Goal: Find specific page/section: Find specific page/section

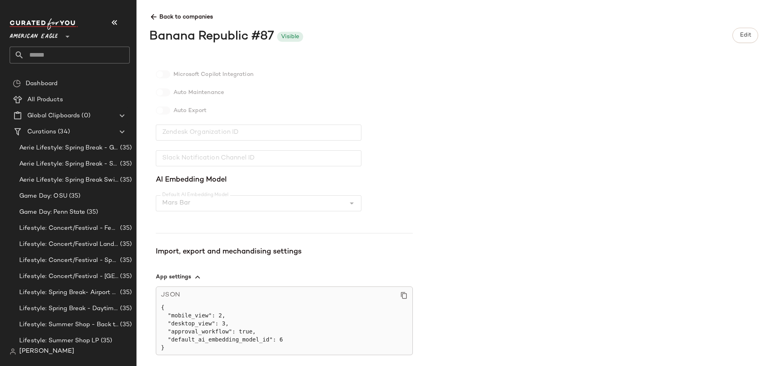
scroll to position [169, 0]
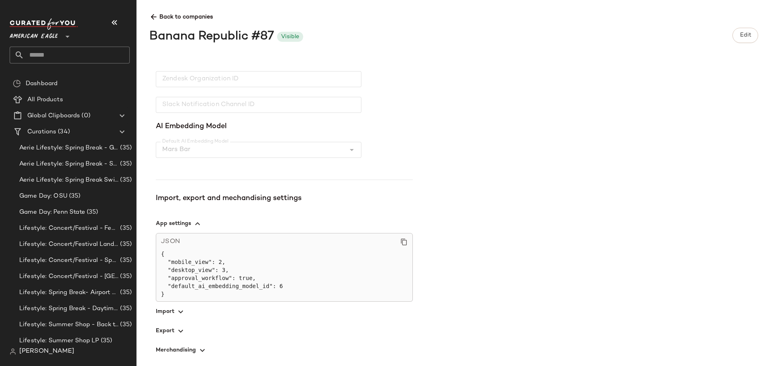
click at [40, 355] on span "[PERSON_NAME]" at bounding box center [46, 351] width 55 height 10
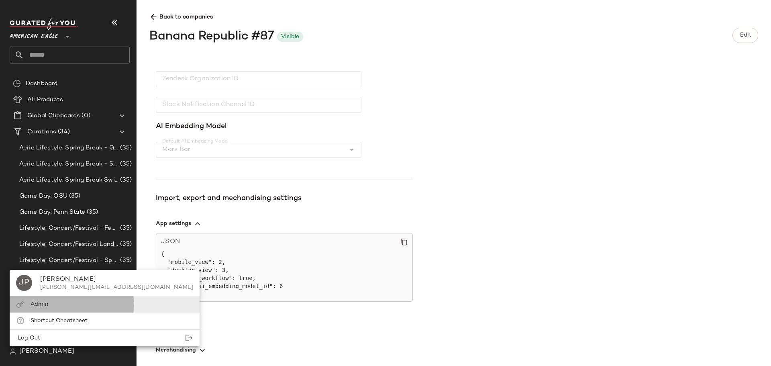
click at [60, 306] on div "Admin" at bounding box center [105, 304] width 190 height 16
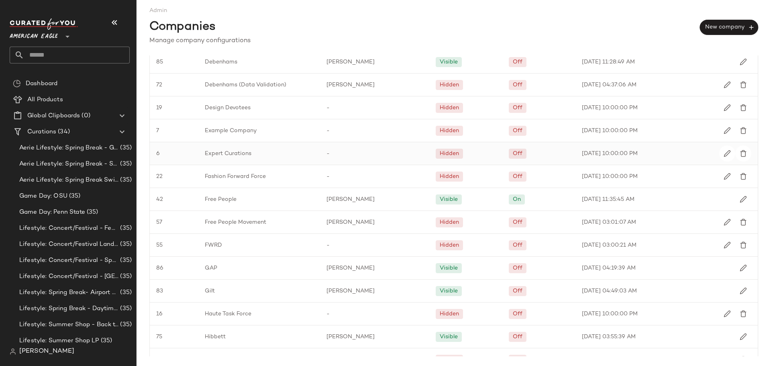
scroll to position [562, 0]
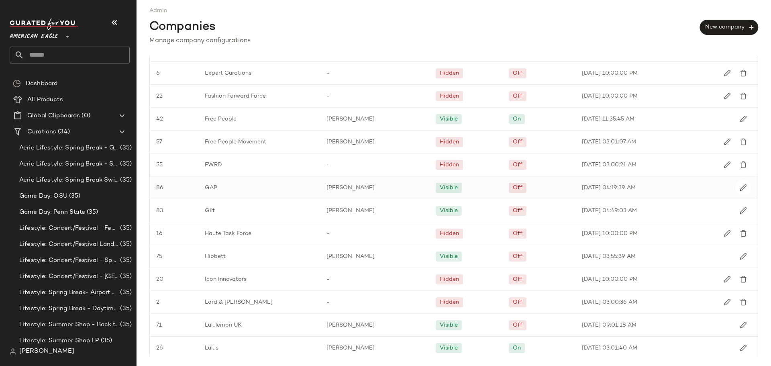
click at [213, 187] on span "GAP" at bounding box center [211, 187] width 12 height 8
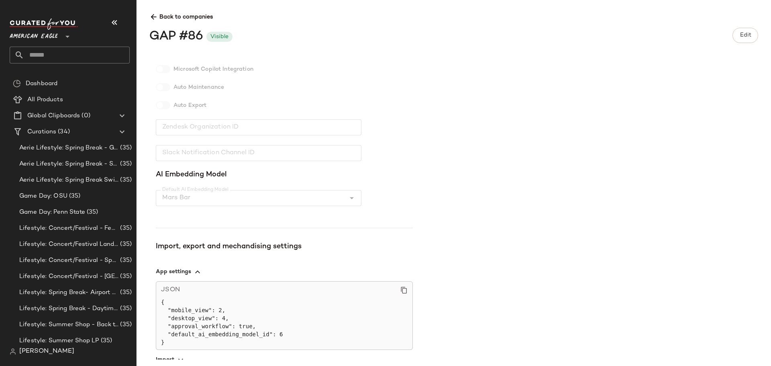
scroll to position [169, 0]
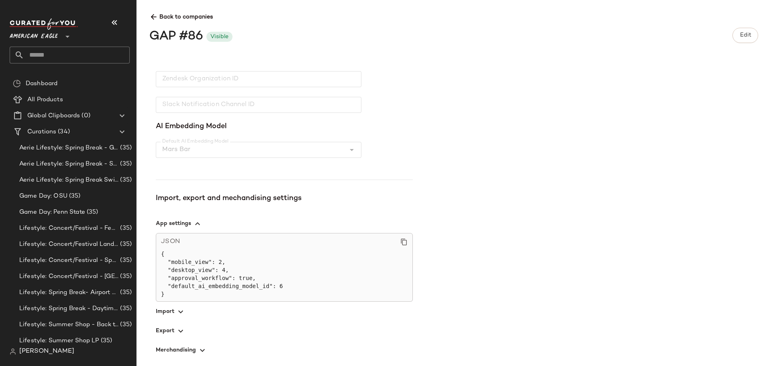
click at [176, 329] on icon "button" at bounding box center [181, 331] width 10 height 10
click at [152, 17] on icon at bounding box center [153, 17] width 8 height 8
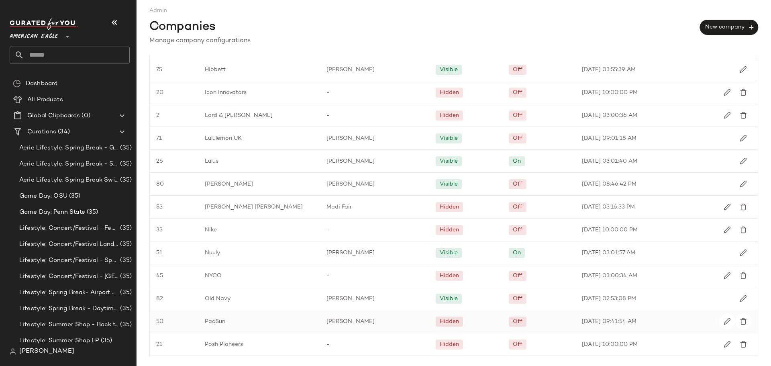
scroll to position [889, 0]
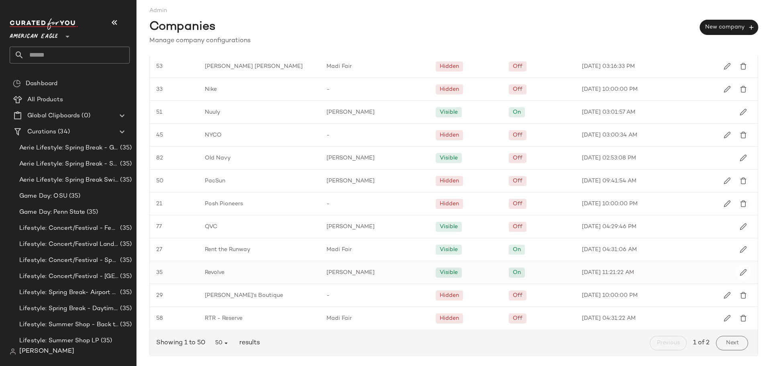
click at [213, 273] on span "Revolve" at bounding box center [215, 272] width 20 height 8
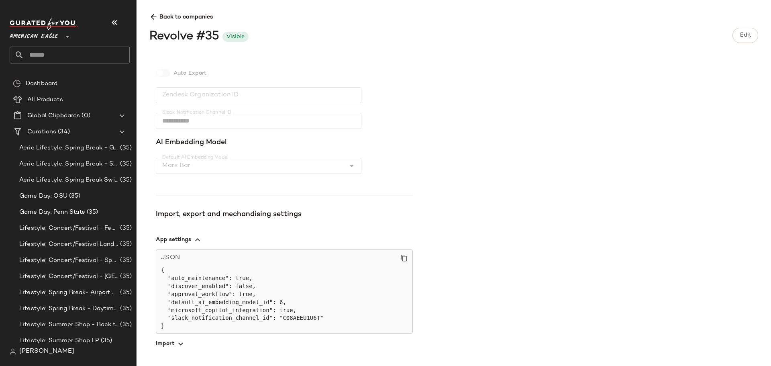
scroll to position [185, 0]
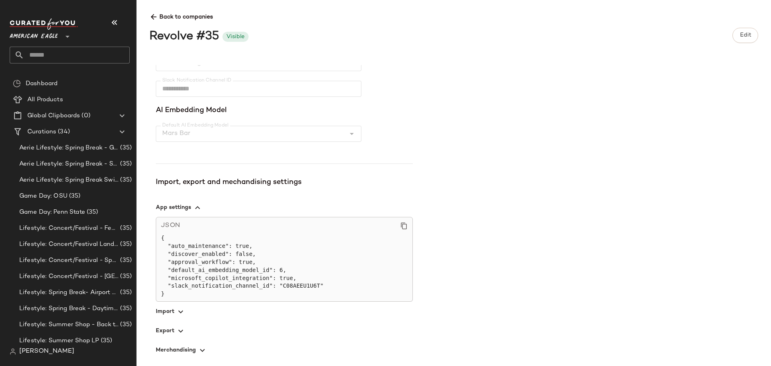
click at [167, 338] on span "button" at bounding box center [284, 330] width 257 height 19
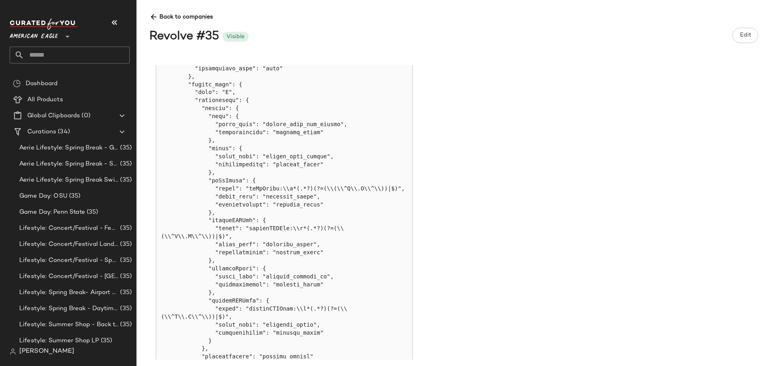
scroll to position [644, 0]
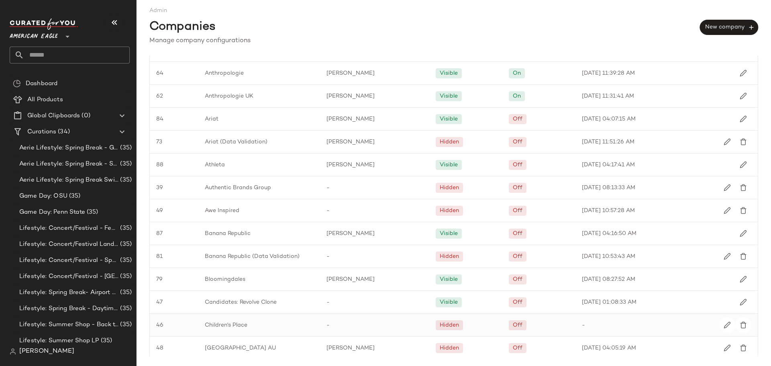
scroll to position [120, 0]
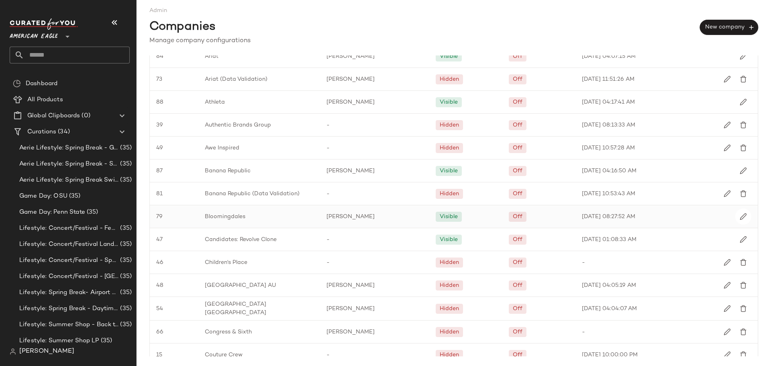
click at [241, 217] on span "Bloomingdales" at bounding box center [225, 216] width 41 height 8
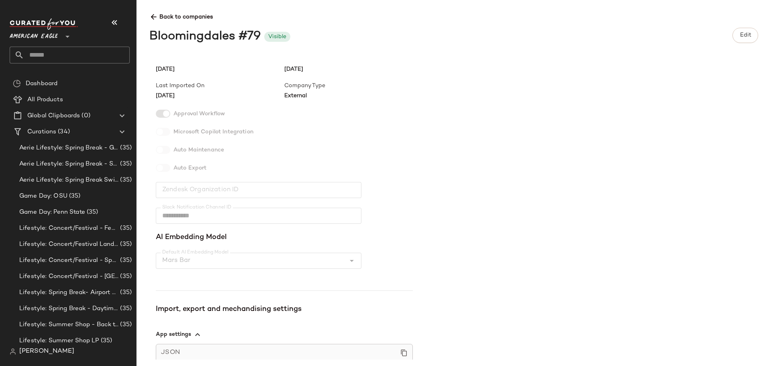
scroll to position [177, 0]
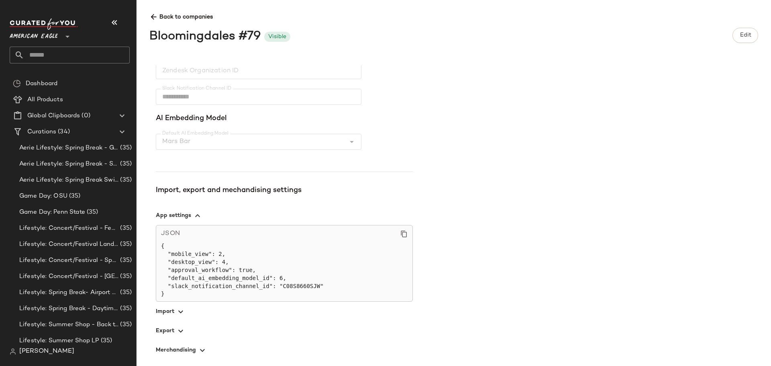
click at [167, 335] on span "button" at bounding box center [284, 330] width 257 height 19
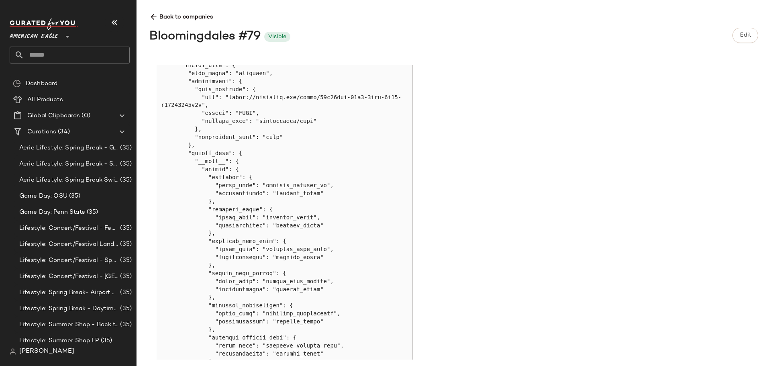
scroll to position [458, 0]
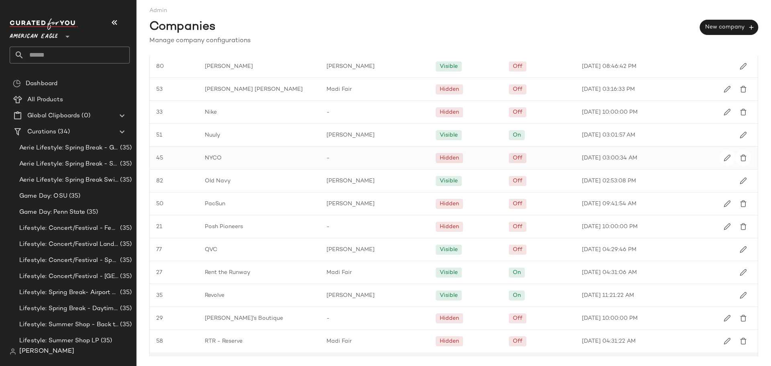
scroll to position [889, 0]
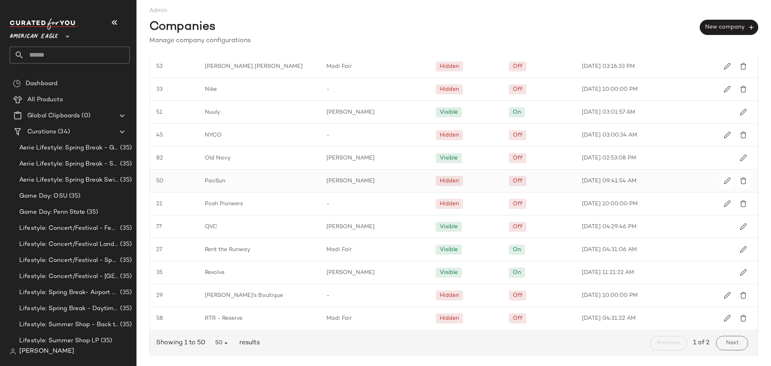
click at [211, 177] on span "PacSun" at bounding box center [215, 181] width 20 height 8
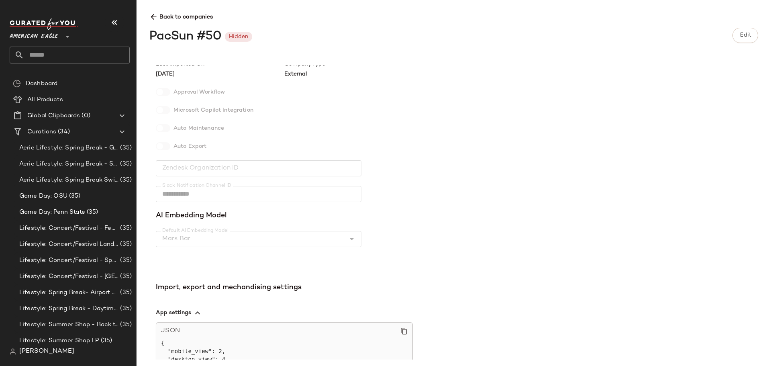
scroll to position [177, 0]
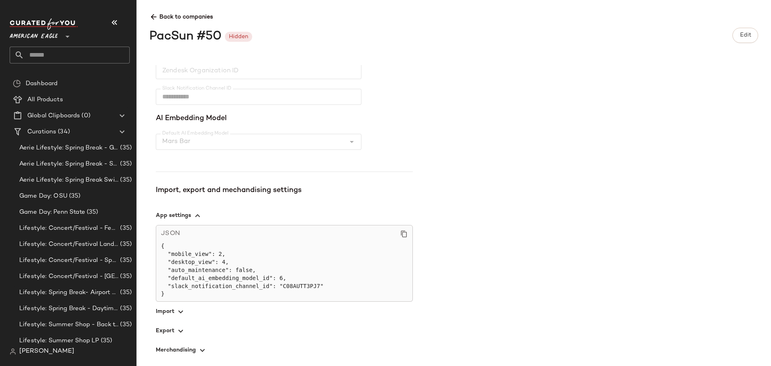
click at [175, 327] on span "button" at bounding box center [284, 330] width 257 height 19
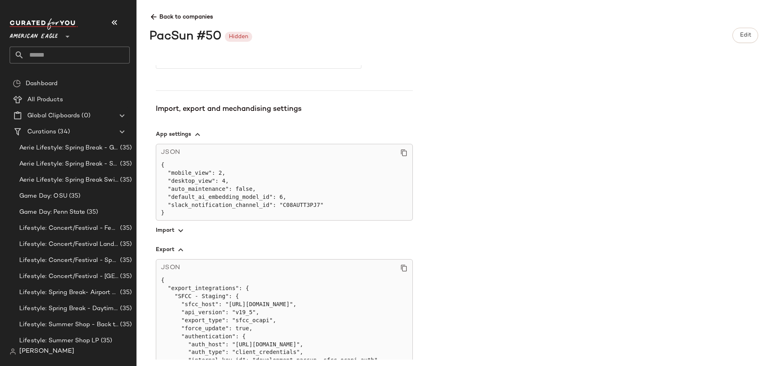
scroll to position [377, 0]
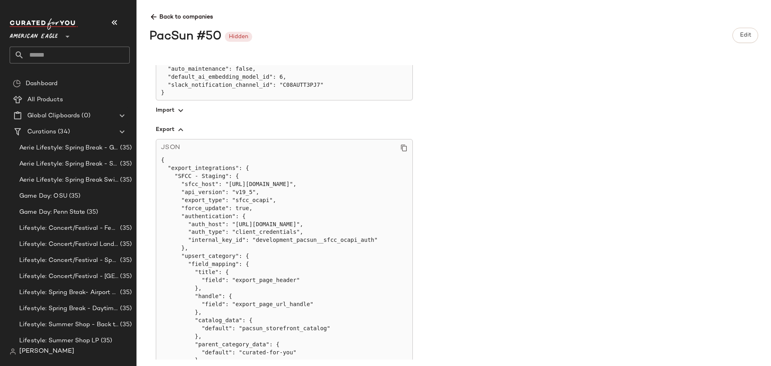
click at [44, 352] on span "[PERSON_NAME]" at bounding box center [46, 351] width 55 height 10
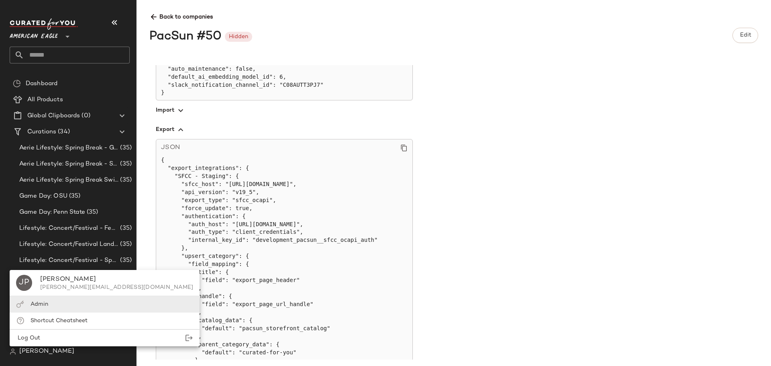
click at [47, 305] on span "Admin" at bounding box center [40, 304] width 18 height 6
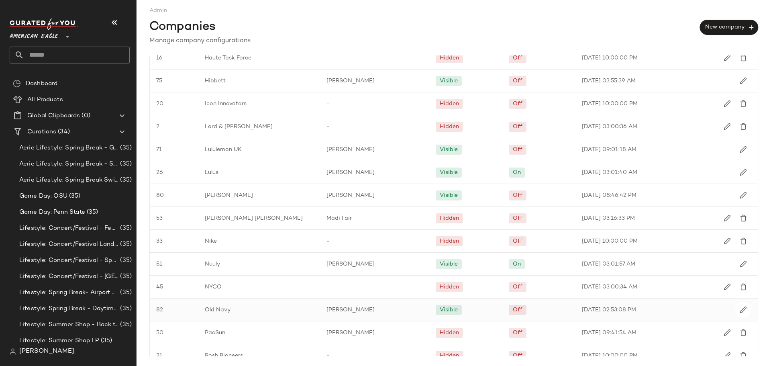
scroll to position [889, 0]
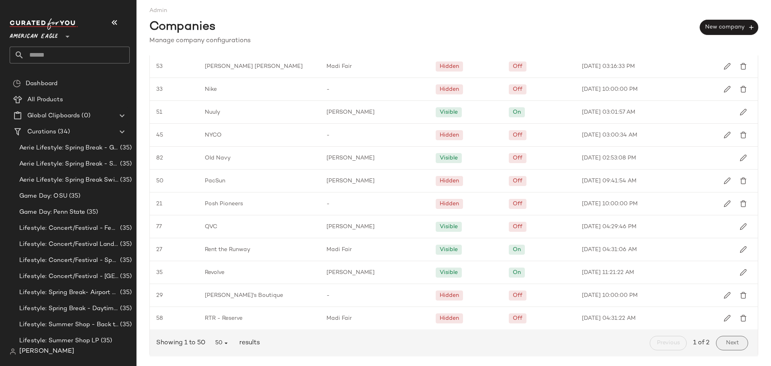
click at [730, 340] on span "Next" at bounding box center [731, 343] width 13 height 6
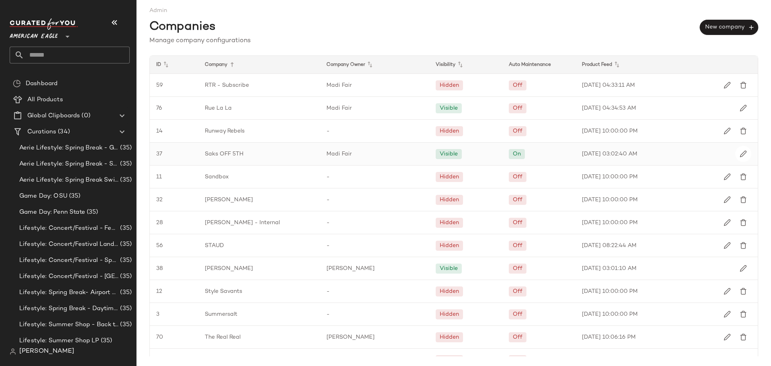
click at [214, 155] on span "Saks OFF 5TH" at bounding box center [224, 154] width 39 height 8
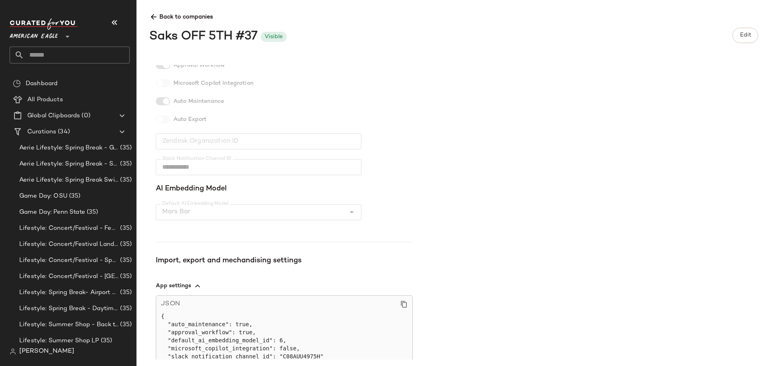
scroll to position [177, 0]
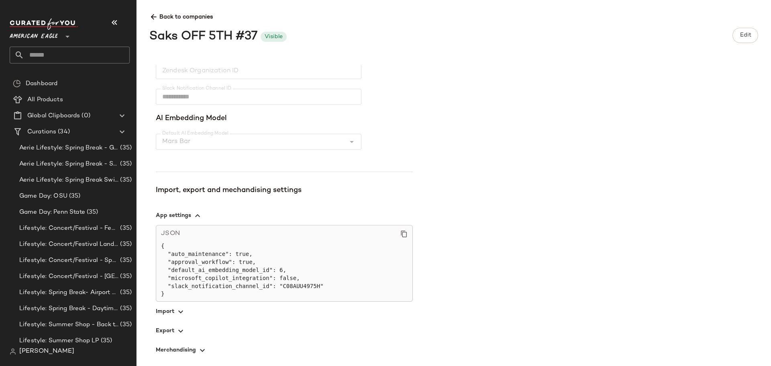
click at [187, 332] on span "button" at bounding box center [284, 330] width 257 height 19
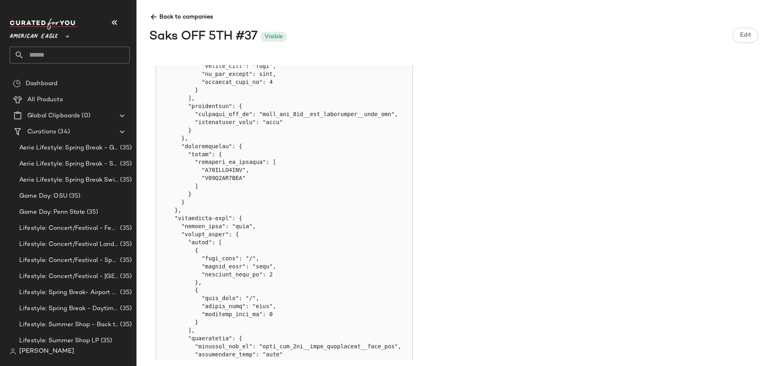
scroll to position [621, 0]
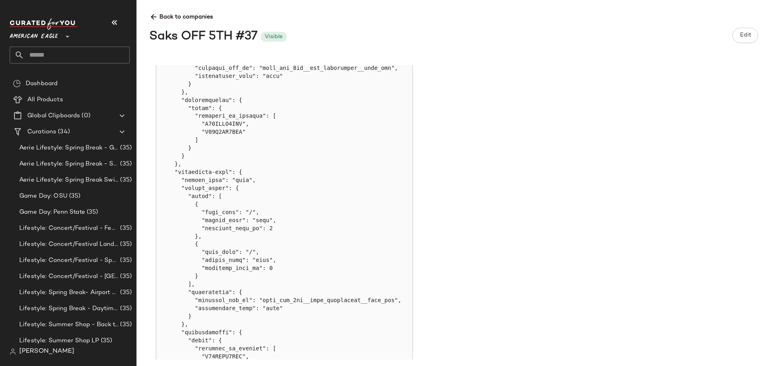
click at [31, 352] on span "[PERSON_NAME]" at bounding box center [46, 351] width 55 height 10
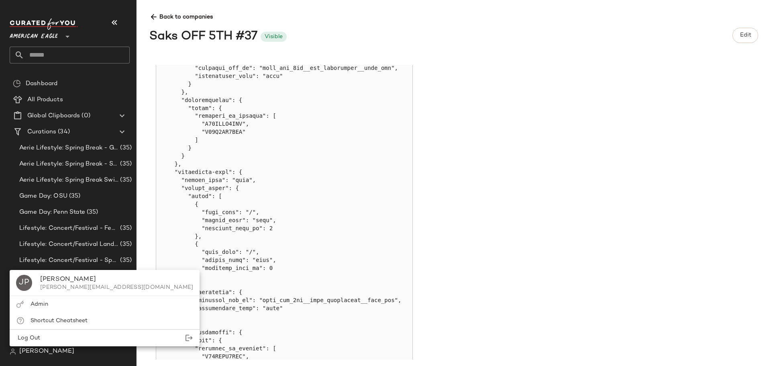
click at [31, 351] on span "[PERSON_NAME]" at bounding box center [46, 351] width 55 height 10
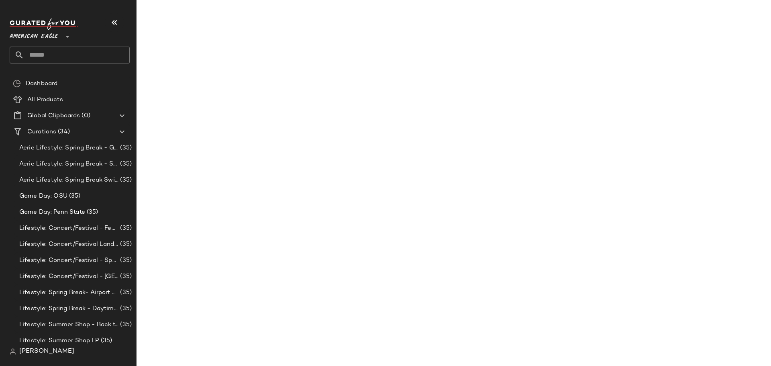
click at [57, 351] on span "[PERSON_NAME]" at bounding box center [46, 351] width 55 height 10
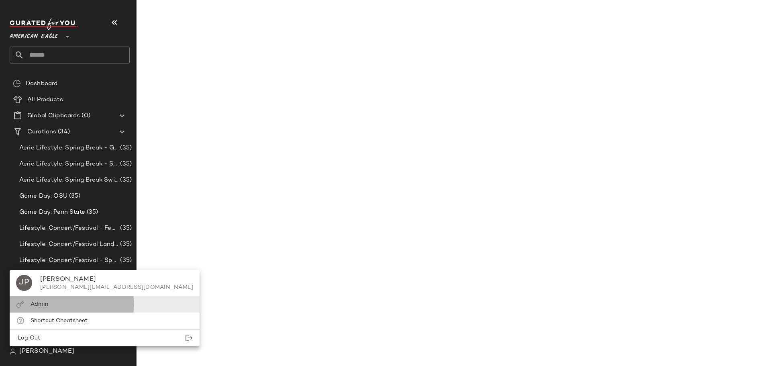
click at [66, 310] on div "Admin" at bounding box center [105, 304] width 190 height 16
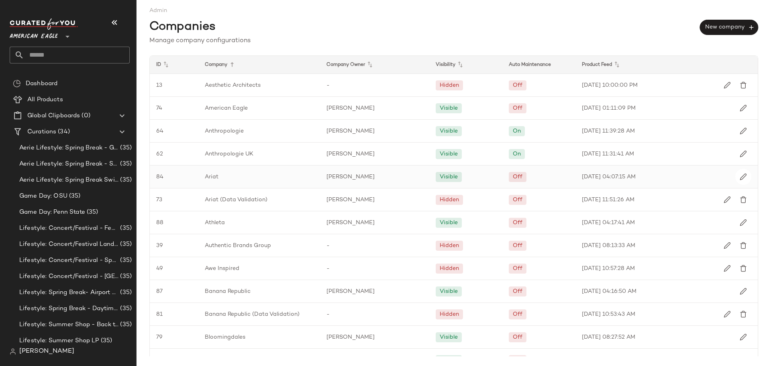
click at [214, 177] on span "Ariat" at bounding box center [212, 177] width 14 height 8
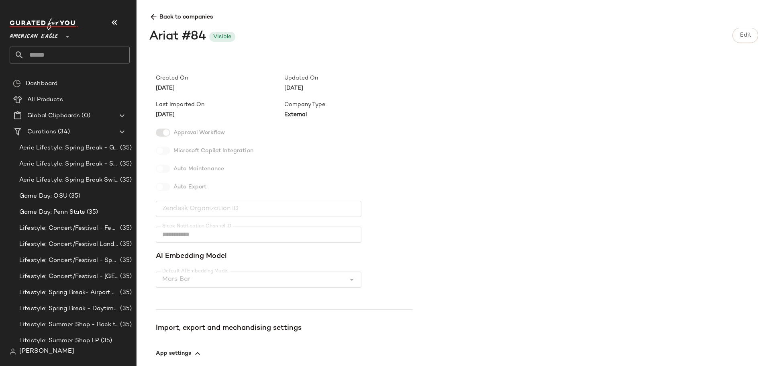
scroll to position [177, 0]
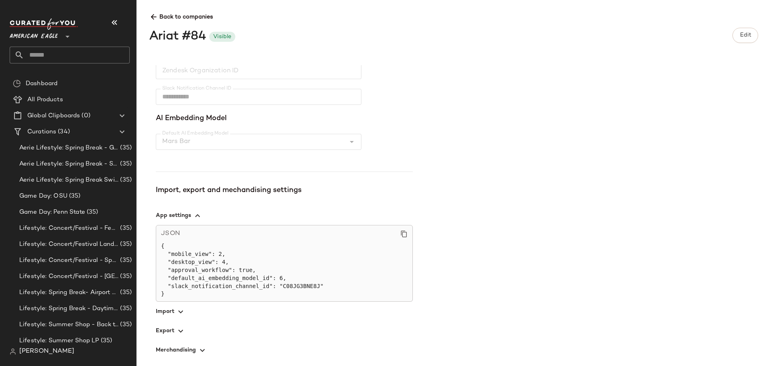
click at [179, 330] on icon "button" at bounding box center [181, 331] width 10 height 10
click at [151, 15] on icon at bounding box center [153, 17] width 8 height 8
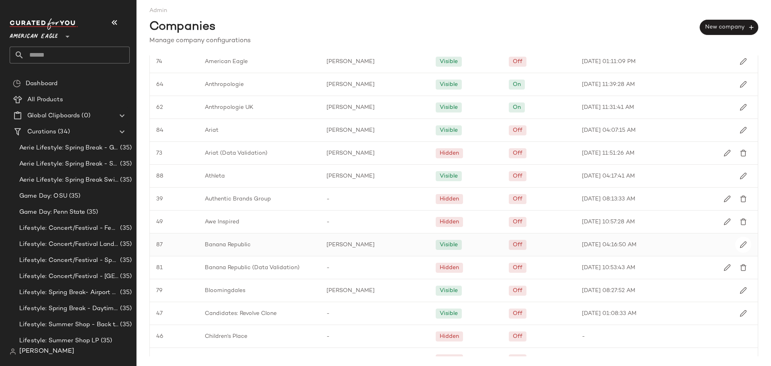
scroll to position [120, 0]
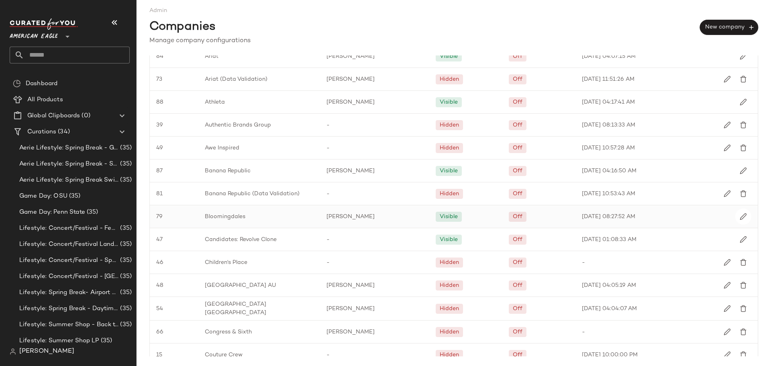
click at [217, 214] on span "Bloomingdales" at bounding box center [225, 216] width 41 height 8
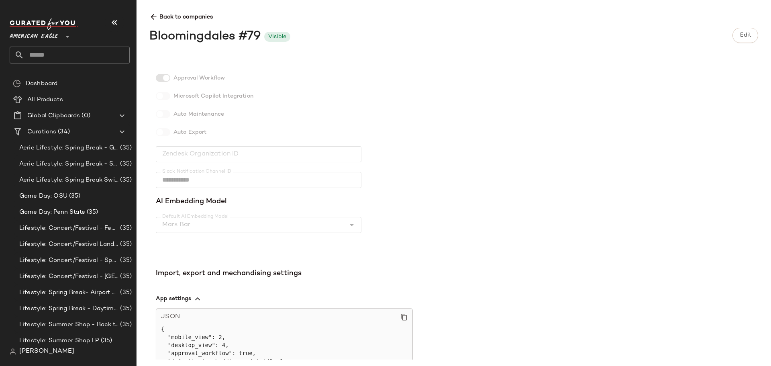
scroll to position [177, 0]
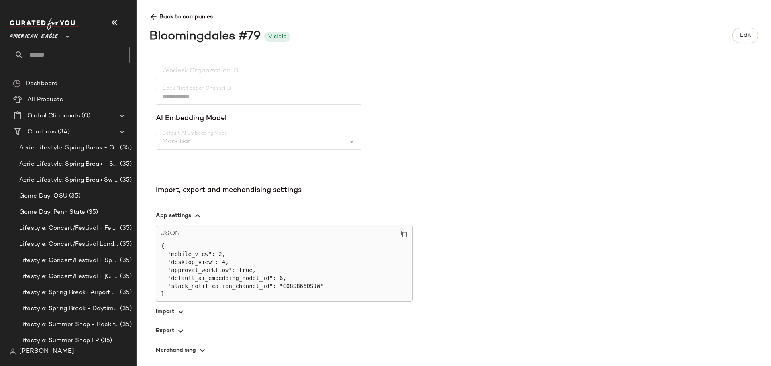
click at [181, 330] on icon "button" at bounding box center [181, 331] width 10 height 10
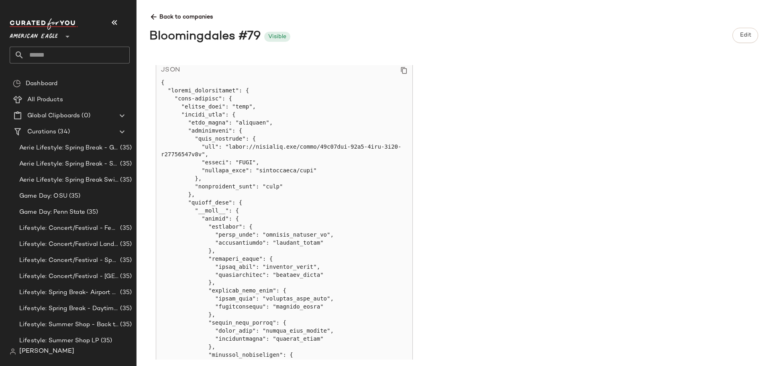
scroll to position [458, 0]
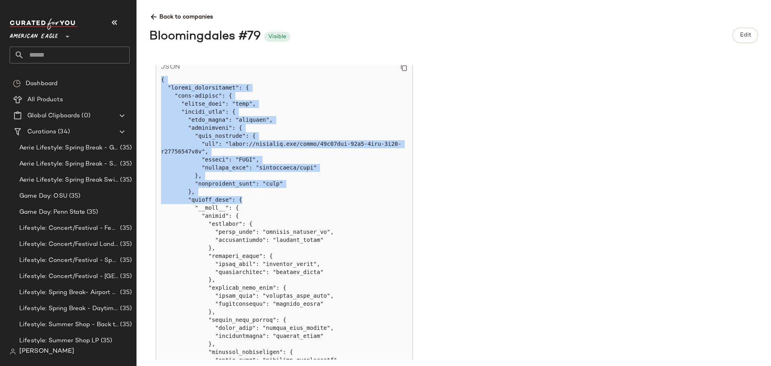
drag, startPoint x: 161, startPoint y: 81, endPoint x: 254, endPoint y: 199, distance: 150.2
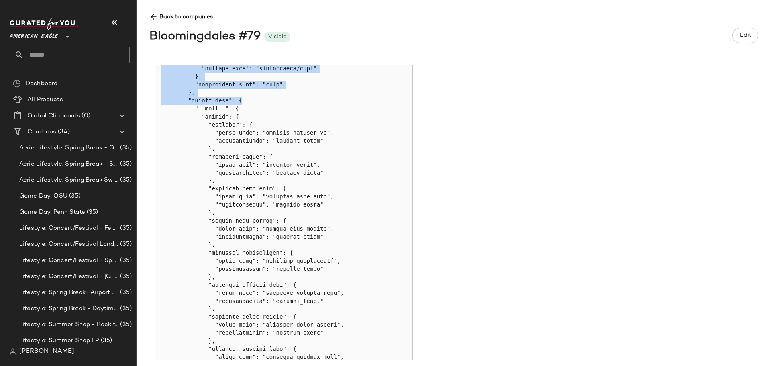
scroll to position [436, 0]
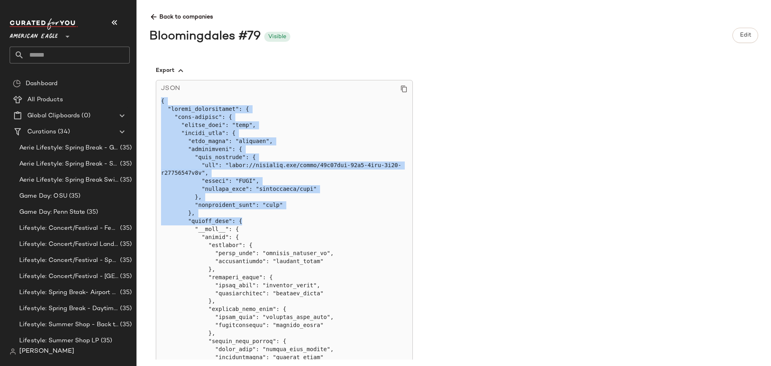
copy pre "{ "export_integrations": { "test-webhook": { "export_type": "json", "upload_dat…"
click at [517, 165] on div "**********" at bounding box center [459, 212] width 621 height 294
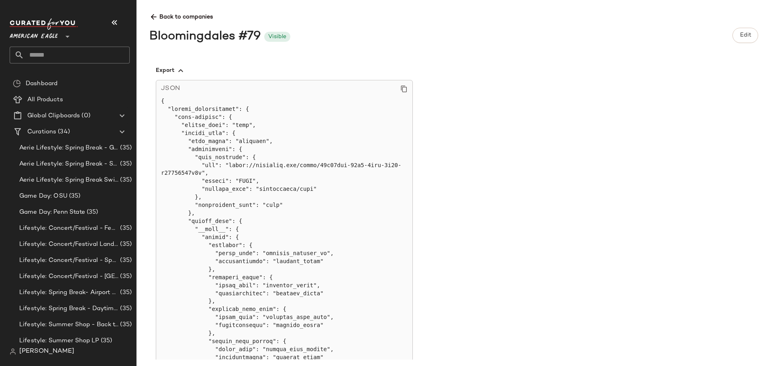
click at [148, 11] on div "**********" at bounding box center [453, 183] width 634 height 366
click at [156, 18] on icon at bounding box center [153, 17] width 8 height 8
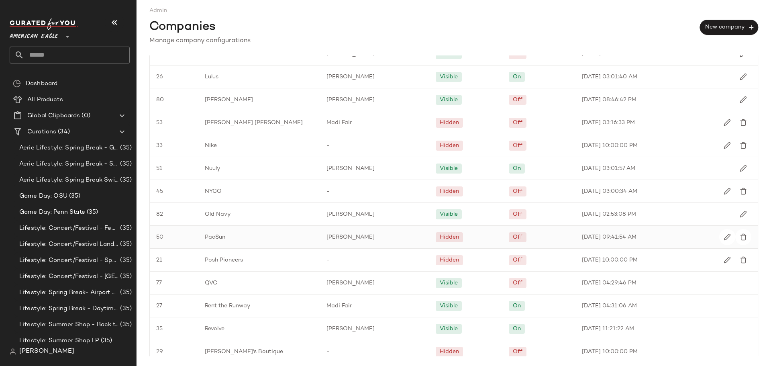
scroll to position [843, 0]
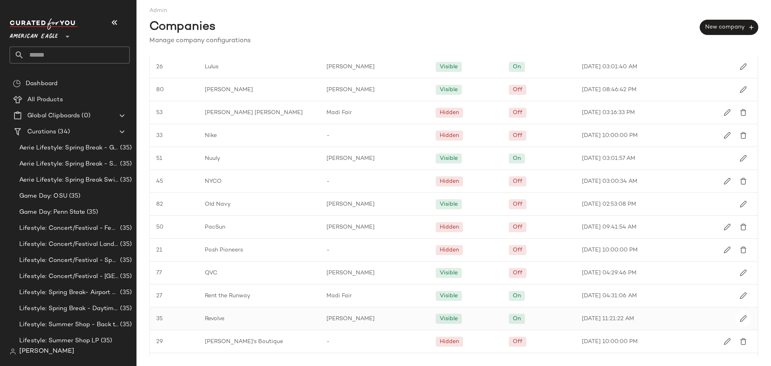
click at [213, 318] on span "Revolve" at bounding box center [215, 318] width 20 height 8
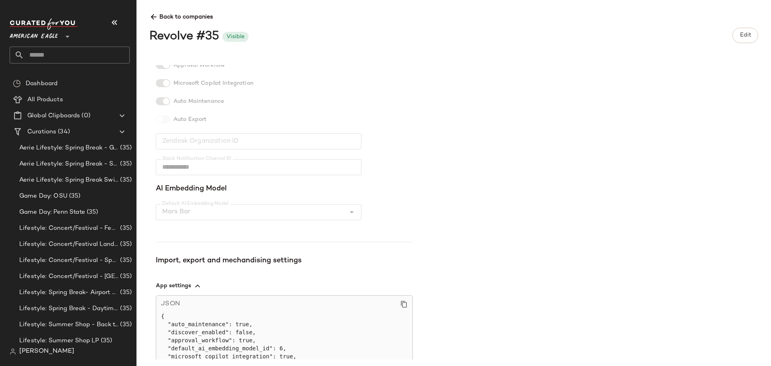
scroll to position [185, 0]
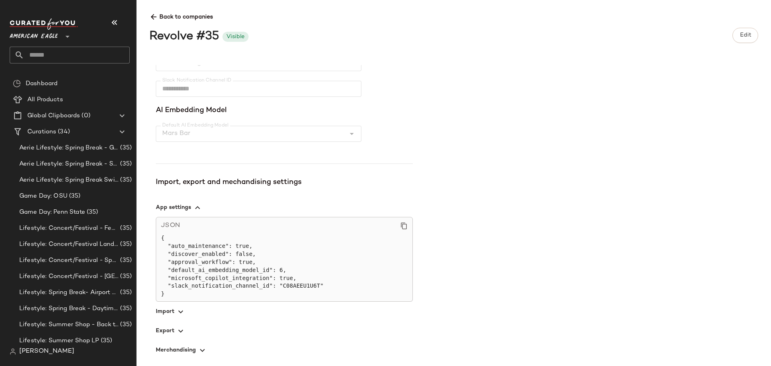
click at [183, 328] on icon "button" at bounding box center [181, 331] width 10 height 10
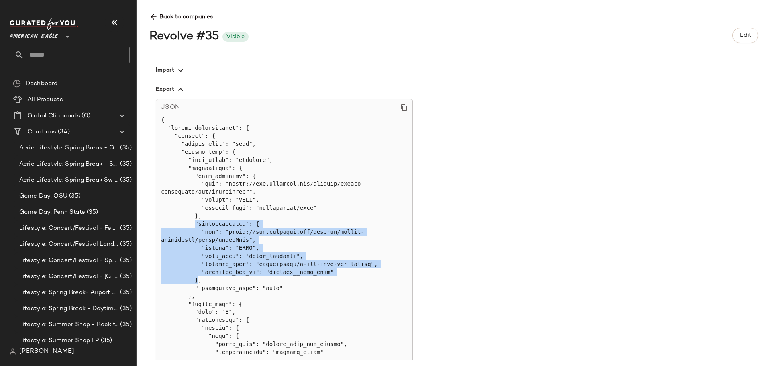
drag, startPoint x: 194, startPoint y: 281, endPoint x: 192, endPoint y: 223, distance: 57.8
copy pre ""authentication": { "url": "[URL][DOMAIN_NAME]", "method": "POST", "auth_type":…"
click at [150, 13] on icon at bounding box center [153, 17] width 8 height 8
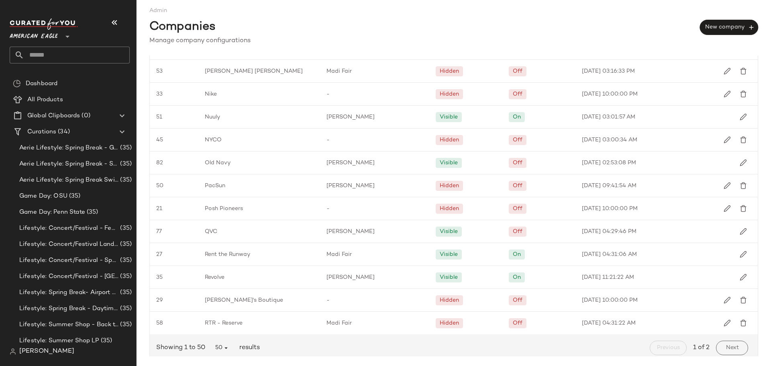
scroll to position [889, 0]
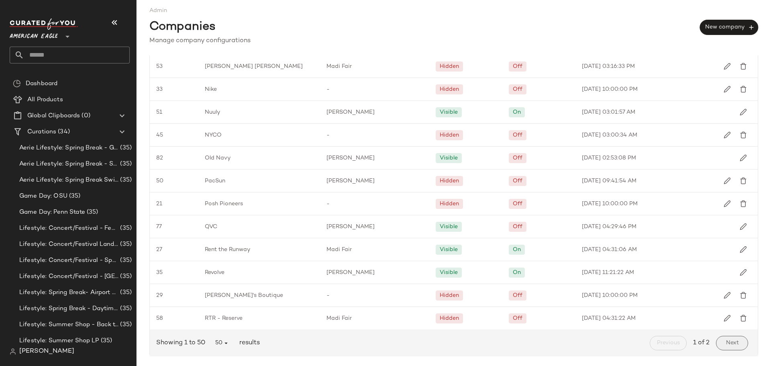
click at [737, 344] on button "Next" at bounding box center [732, 343] width 32 height 14
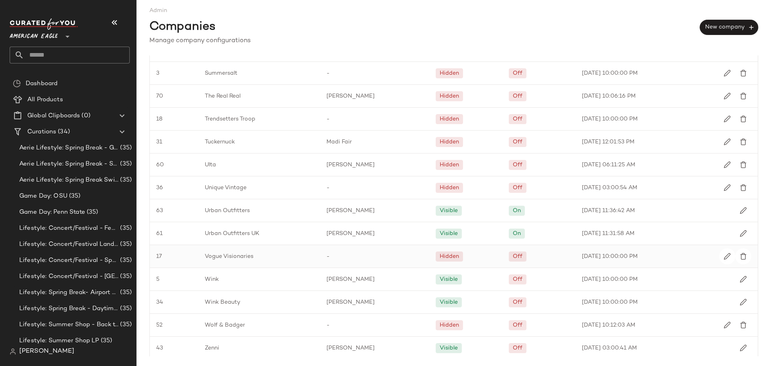
scroll to position [294, 0]
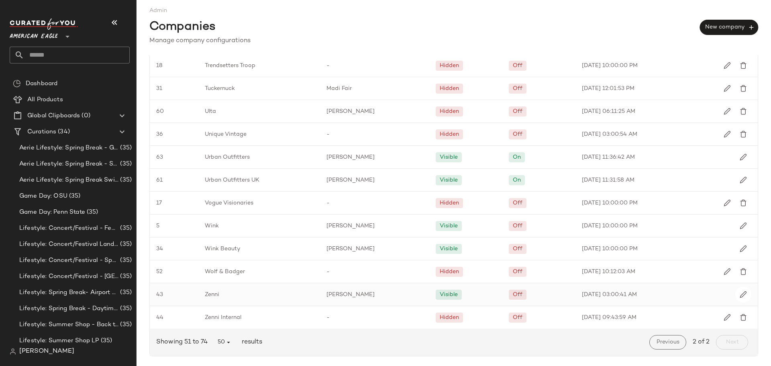
click at [162, 293] on span "43" at bounding box center [159, 294] width 7 height 8
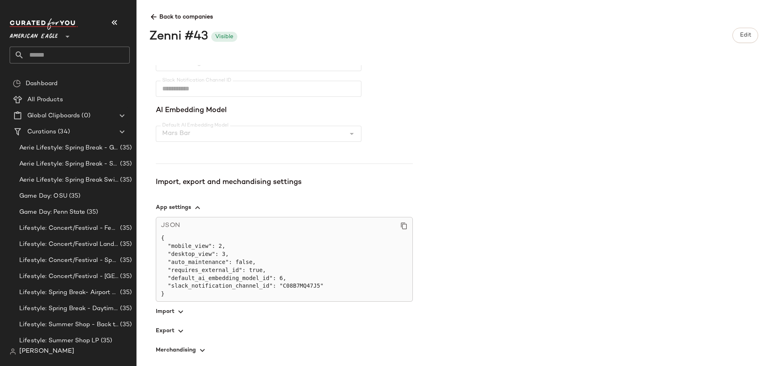
click at [164, 330] on span "button" at bounding box center [284, 330] width 257 height 19
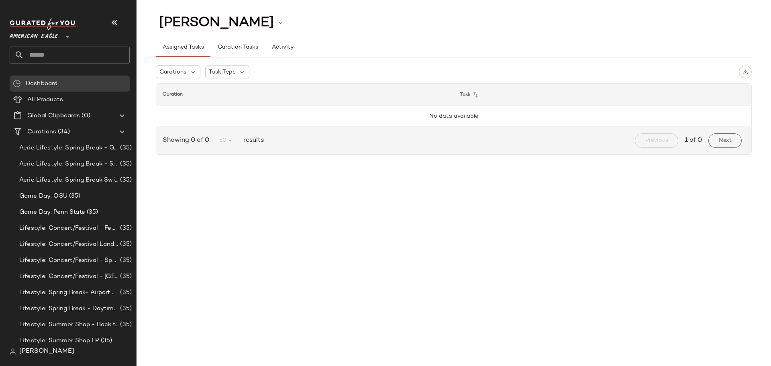
click at [36, 350] on span "[PERSON_NAME]" at bounding box center [46, 351] width 55 height 10
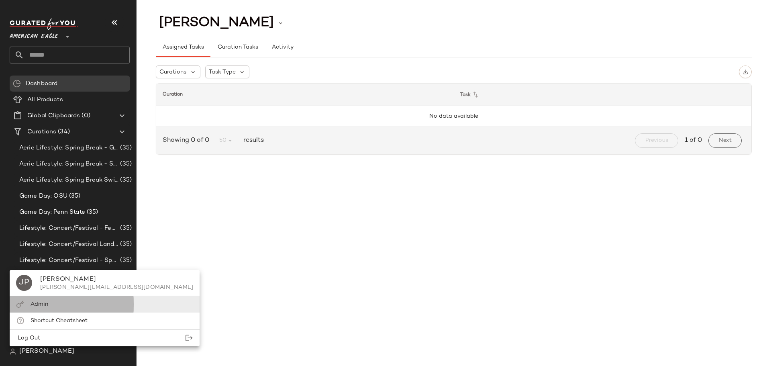
click at [43, 304] on span "Admin" at bounding box center [40, 304] width 18 height 6
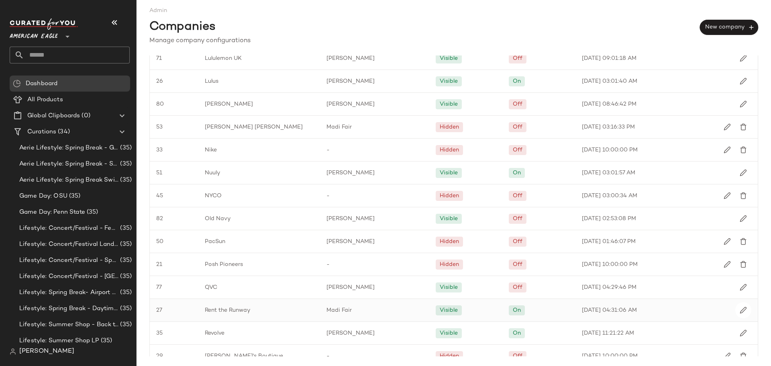
scroll to position [889, 0]
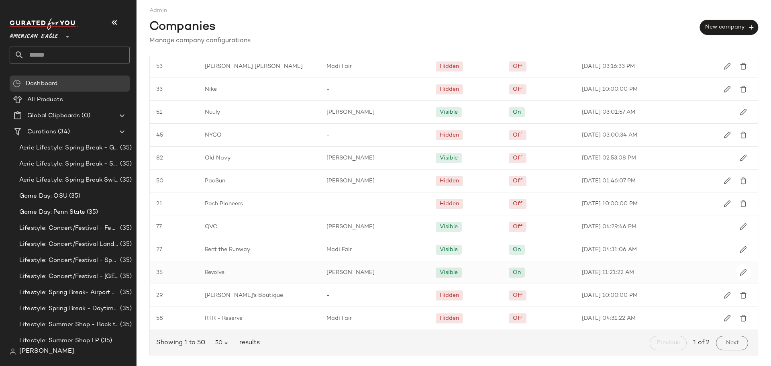
click at [219, 271] on span "Revolve" at bounding box center [215, 272] width 20 height 8
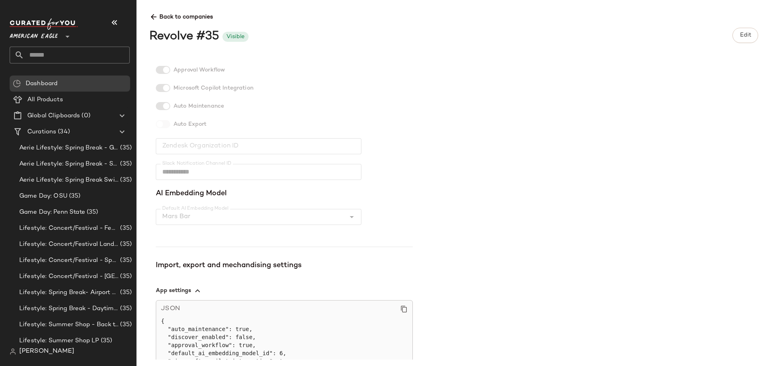
scroll to position [185, 0]
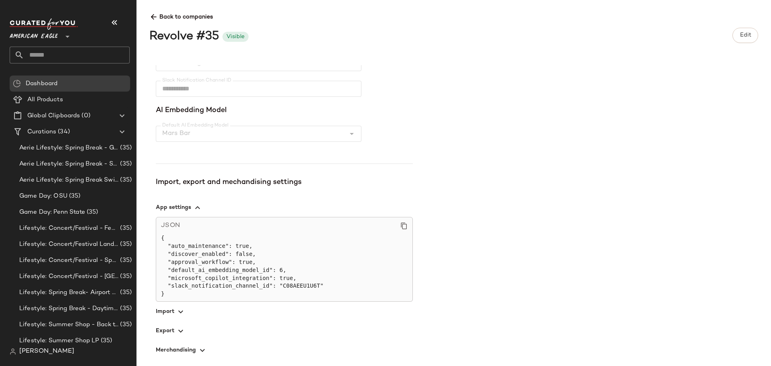
click at [176, 312] on icon "button" at bounding box center [181, 312] width 10 height 10
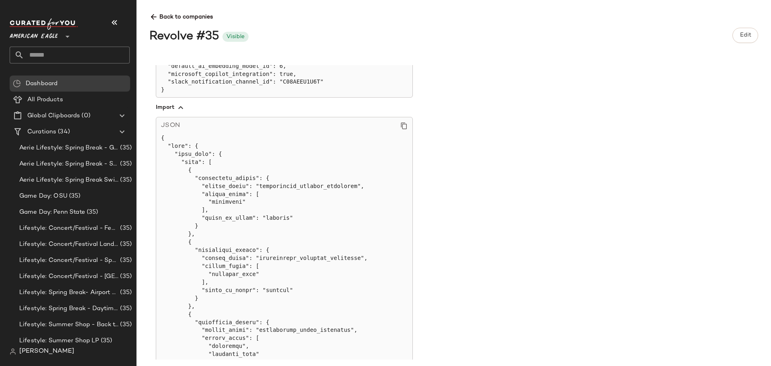
scroll to position [418, 0]
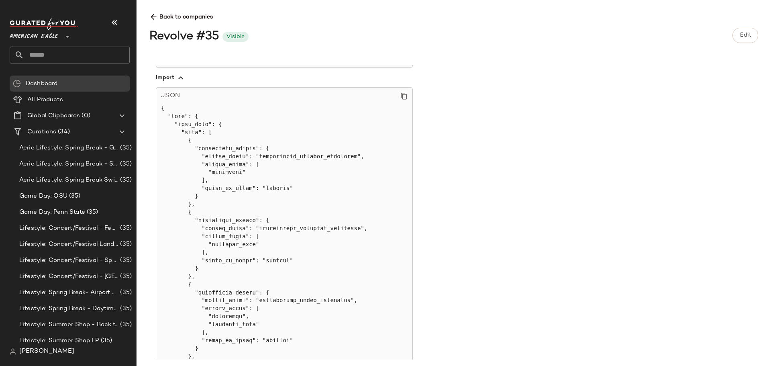
click at [403, 98] on icon at bounding box center [403, 95] width 7 height 7
